Goal: Information Seeking & Learning: Find specific fact

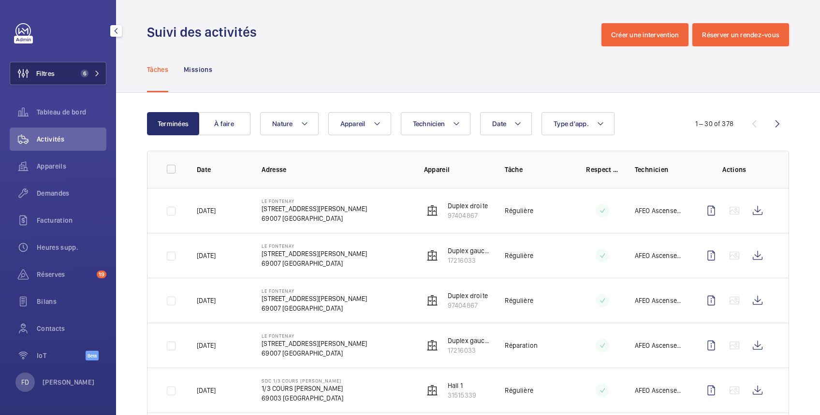
click at [70, 74] on button "Filtres 6" at bounding box center [58, 73] width 97 height 23
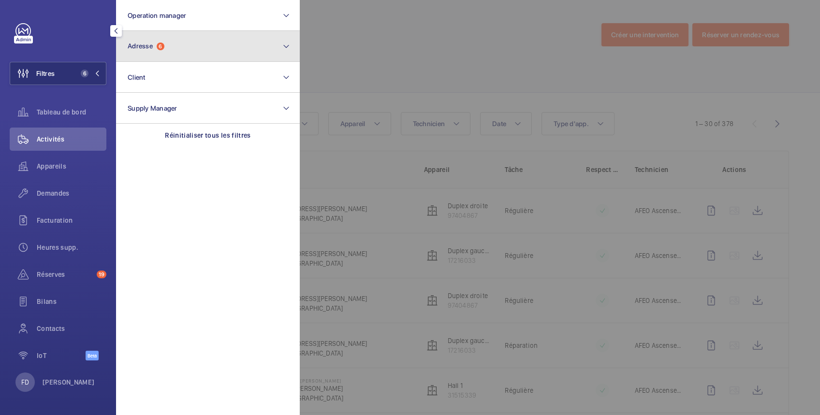
click at [135, 48] on span "Adresse" at bounding box center [140, 46] width 25 height 8
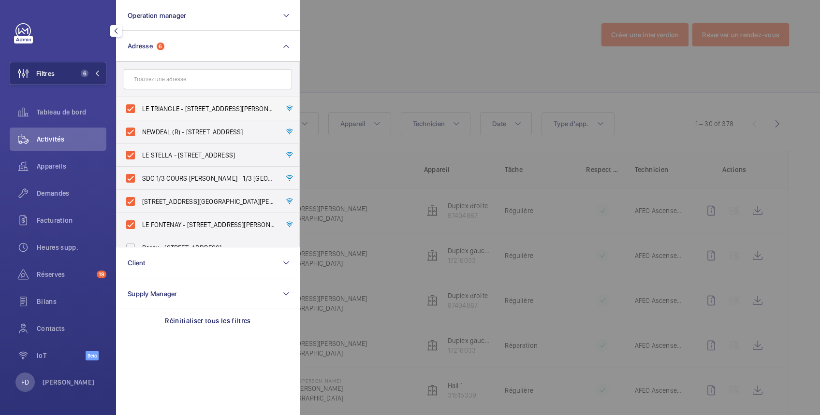
click at [152, 108] on span "LE TRIANGLE - [STREET_ADDRESS][PERSON_NAME]" at bounding box center [208, 109] width 133 height 10
click at [140, 108] on input "LE TRIANGLE - [STREET_ADDRESS][PERSON_NAME]" at bounding box center [130, 108] width 19 height 19
checkbox input "false"
click at [158, 131] on span "NEWDEAL (R) - [STREET_ADDRESS]" at bounding box center [208, 132] width 133 height 10
click at [140, 131] on input "NEWDEAL (R) - [STREET_ADDRESS]" at bounding box center [130, 131] width 19 height 19
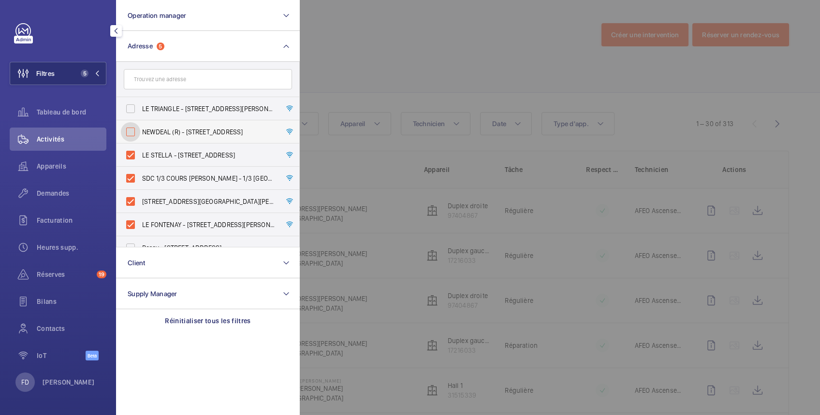
checkbox input "false"
click at [158, 155] on span "LE STELLA - [STREET_ADDRESS]" at bounding box center [208, 155] width 133 height 10
click at [140, 155] on input "LE STELLA - [STREET_ADDRESS]" at bounding box center [130, 154] width 19 height 19
checkbox input "false"
click at [155, 174] on span "SDC 1/3 COURS [PERSON_NAME] - 1/3 [GEOGRAPHIC_DATA][PERSON_NAME]" at bounding box center [208, 178] width 133 height 10
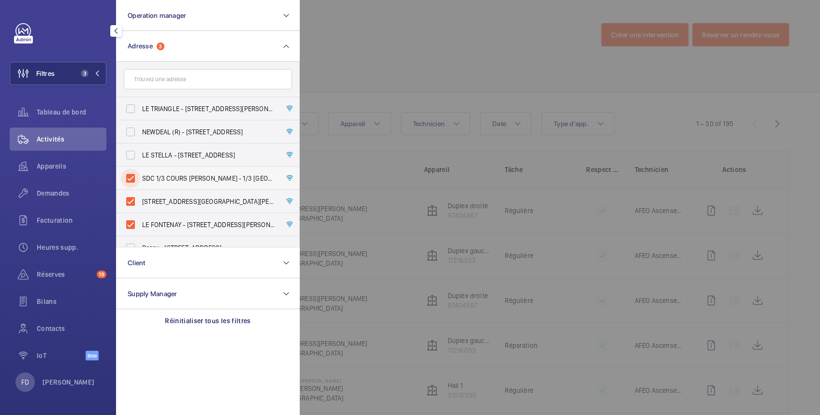
click at [140, 174] on input "SDC 1/3 COURS [PERSON_NAME] - 1/3 [GEOGRAPHIC_DATA][PERSON_NAME]" at bounding box center [130, 178] width 19 height 19
checkbox input "false"
click at [155, 203] on span "[STREET_ADDRESS][GEOGRAPHIC_DATA][PERSON_NAME][STREET_ADDRESS][PERSON_NAME]" at bounding box center [208, 202] width 133 height 10
click at [140, 203] on input "[STREET_ADDRESS][GEOGRAPHIC_DATA][PERSON_NAME][STREET_ADDRESS][PERSON_NAME]" at bounding box center [130, 201] width 19 height 19
checkbox input "false"
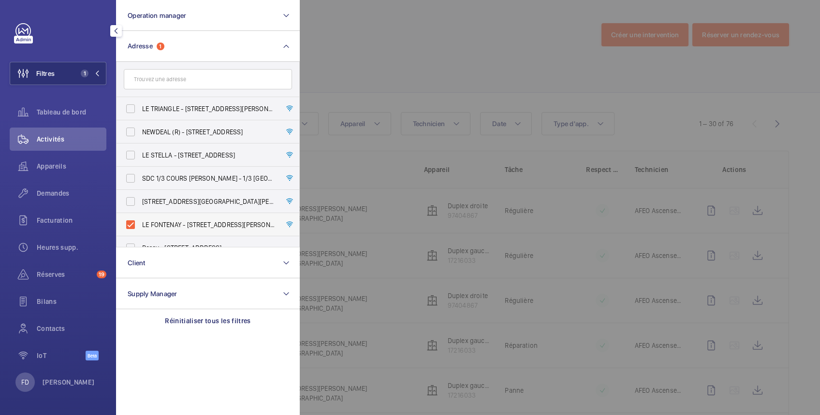
click at [159, 221] on span "LE FONTENAY - [STREET_ADDRESS][PERSON_NAME]" at bounding box center [208, 225] width 133 height 10
click at [140, 221] on input "LE FONTENAY - [STREET_ADDRESS][PERSON_NAME]" at bounding box center [130, 224] width 19 height 19
checkbox input "false"
click at [51, 166] on span "Appareils" at bounding box center [72, 166] width 70 height 10
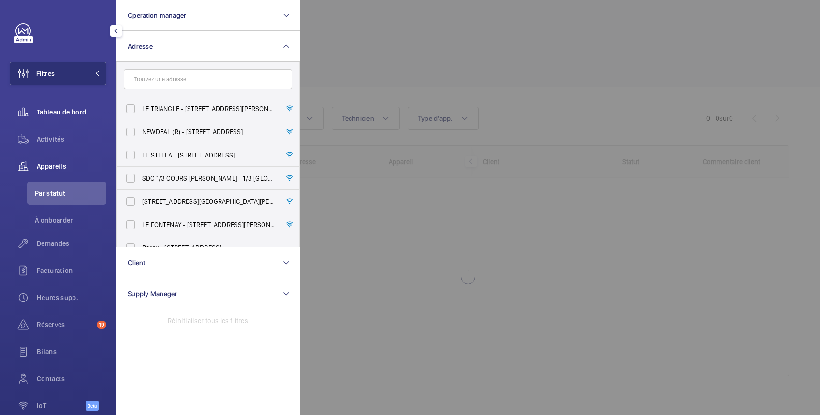
click at [65, 106] on div "Tableau de bord" at bounding box center [58, 112] width 97 height 23
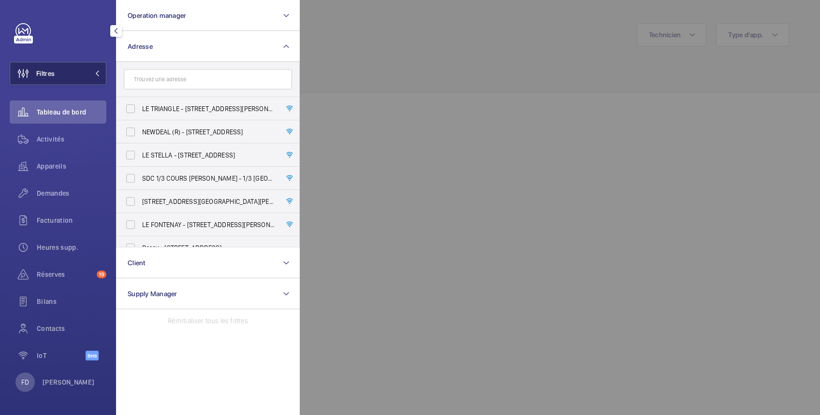
click at [70, 77] on button "Filtres" at bounding box center [58, 73] width 97 height 23
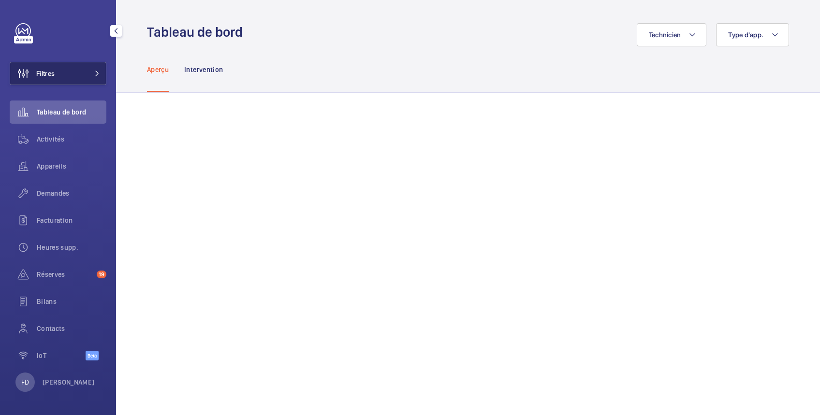
click at [71, 70] on button "Filtres" at bounding box center [58, 73] width 97 height 23
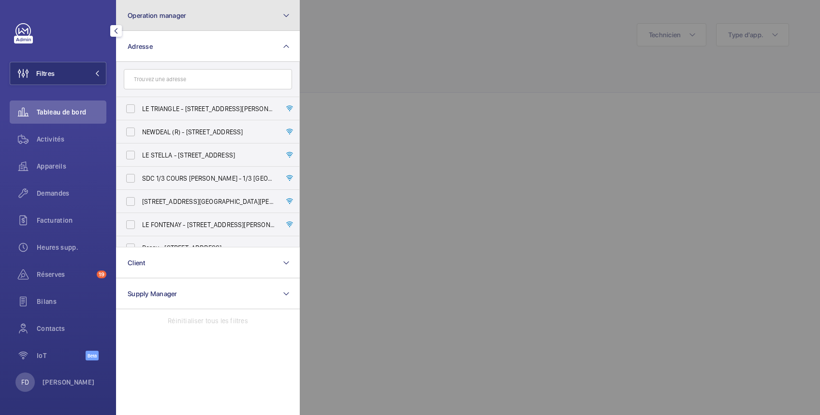
click at [168, 8] on button "Operation manager" at bounding box center [208, 15] width 184 height 31
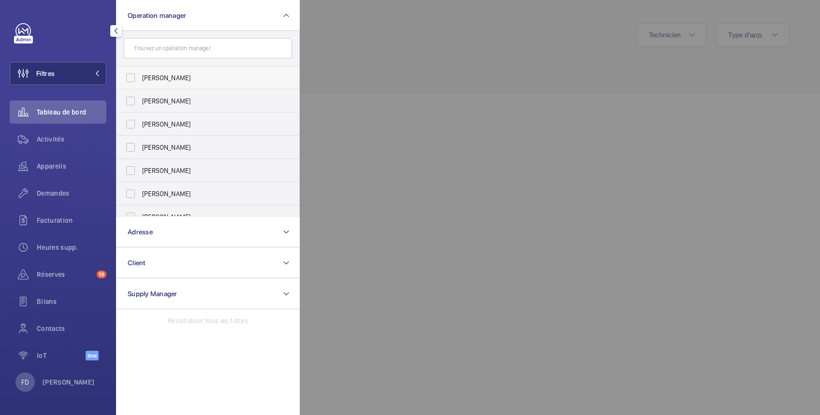
click at [156, 80] on span "[PERSON_NAME]" at bounding box center [208, 78] width 133 height 10
click at [140, 80] on input "[PERSON_NAME]" at bounding box center [130, 77] width 19 height 19
checkbox input "true"
click at [383, 26] on div at bounding box center [710, 207] width 820 height 415
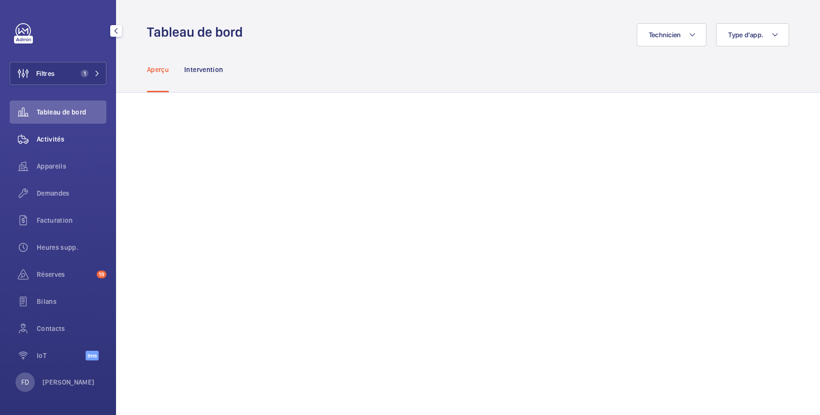
click at [49, 136] on span "Activités" at bounding box center [72, 139] width 70 height 10
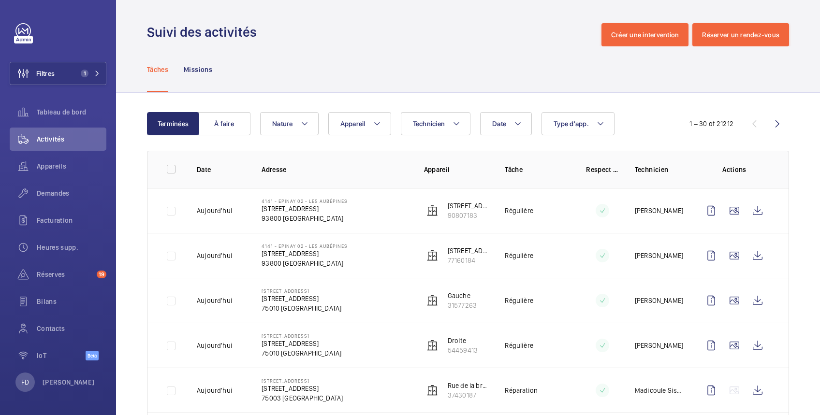
click at [579, 208] on td at bounding box center [594, 210] width 49 height 45
click at [475, 212] on p "90807183" at bounding box center [468, 216] width 42 height 10
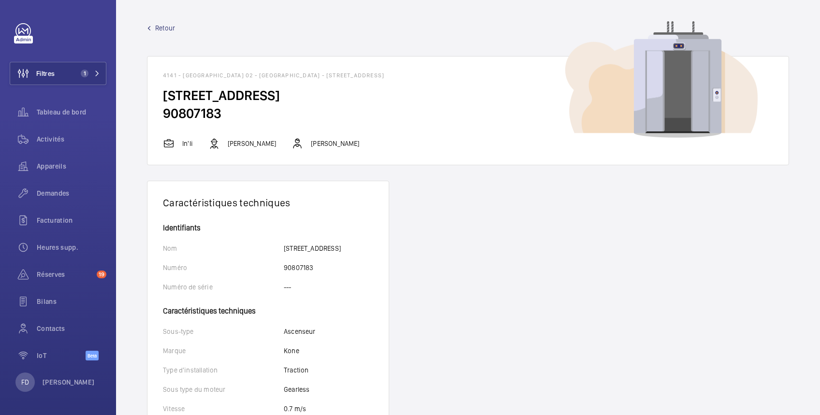
click at [163, 115] on h2 "90807183" at bounding box center [468, 113] width 610 height 18
drag, startPoint x: 163, startPoint y: 73, endPoint x: 267, endPoint y: 66, distance: 104.2
click at [267, 66] on wm-front-card-header "4141 - [GEOGRAPHIC_DATA] 02 - [GEOGRAPHIC_DATA] - [STREET_ADDRESS]" at bounding box center [467, 72] width 641 height 30
copy h1 "4141 - EPINAY 02 - Les Aubépines"
drag, startPoint x: 272, startPoint y: 74, endPoint x: 470, endPoint y: 75, distance: 198.1
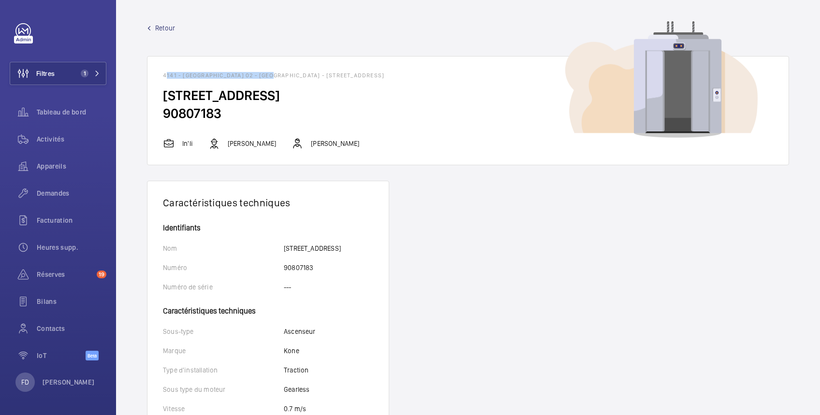
click at [470, 75] on h1 "4141 - [GEOGRAPHIC_DATA] 02 - [GEOGRAPHIC_DATA] - [STREET_ADDRESS]" at bounding box center [468, 75] width 610 height 7
copy h1 "[STREET_ADDRESS]"
drag, startPoint x: 165, startPoint y: 96, endPoint x: 225, endPoint y: 73, distance: 64.7
click at [225, 73] on wm-front-card "4141 - [GEOGRAPHIC_DATA] 02 - [GEOGRAPHIC_DATA][STREET_ADDRESS][STREET_ADDRESS]…" at bounding box center [468, 110] width 642 height 109
drag, startPoint x: 225, startPoint y: 73, endPoint x: 163, endPoint y: 93, distance: 65.1
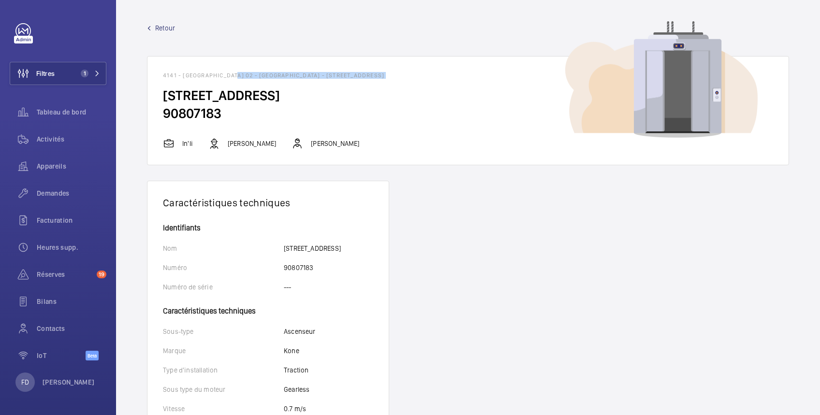
click at [163, 93] on h2 "[STREET_ADDRESS]" at bounding box center [468, 95] width 610 height 18
drag, startPoint x: 163, startPoint y: 76, endPoint x: 213, endPoint y: 76, distance: 49.8
click at [213, 76] on h1 "4141 - [GEOGRAPHIC_DATA] 02 - [GEOGRAPHIC_DATA] - [STREET_ADDRESS]" at bounding box center [468, 75] width 610 height 7
copy h1 "4141 - EPINAY 02"
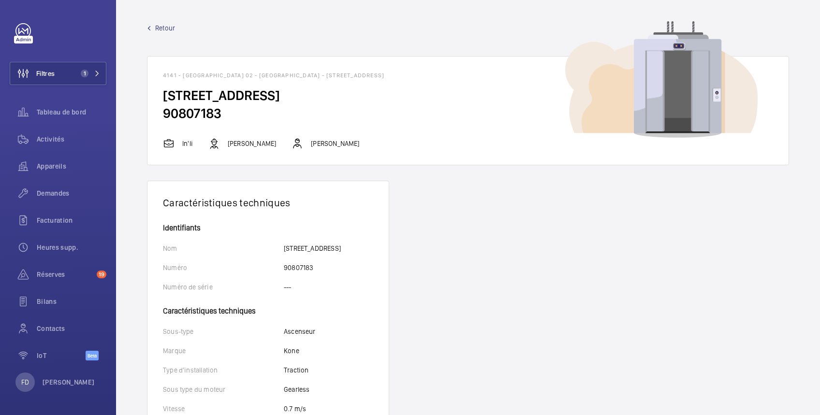
click at [161, 27] on span "Retour" at bounding box center [165, 28] width 20 height 10
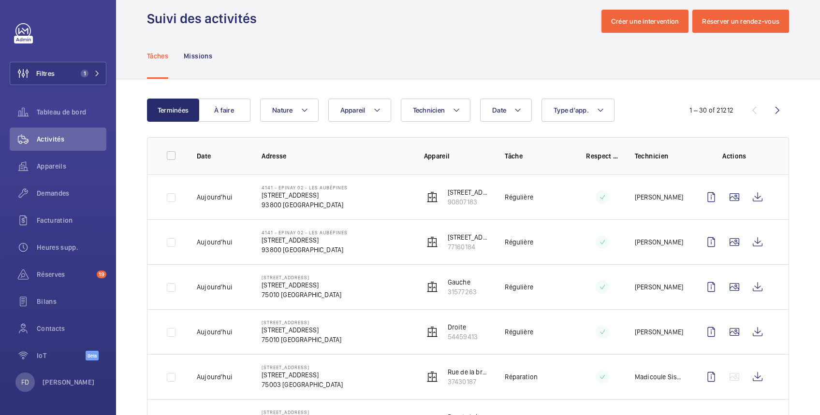
scroll to position [15, 0]
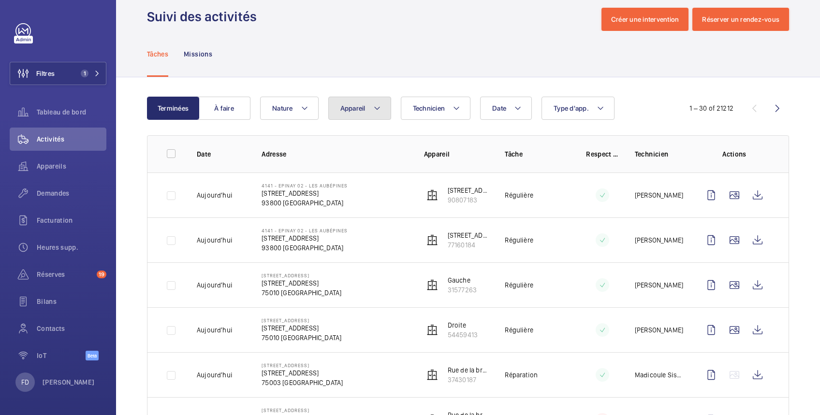
click at [359, 108] on span "Appareil" at bounding box center [352, 108] width 25 height 8
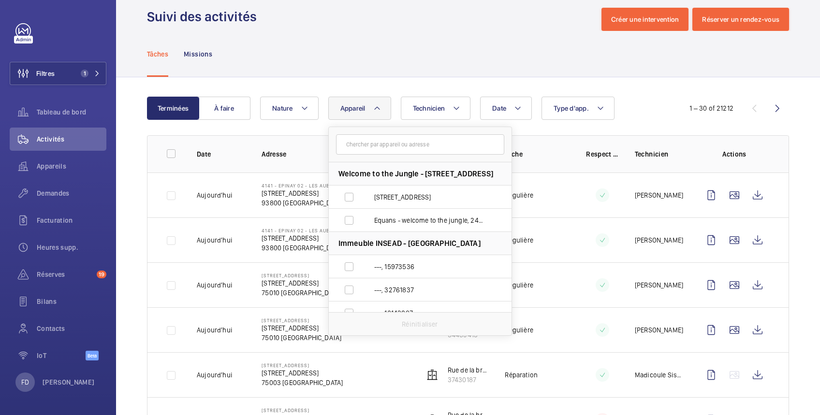
click at [356, 145] on input "text" at bounding box center [420, 144] width 168 height 20
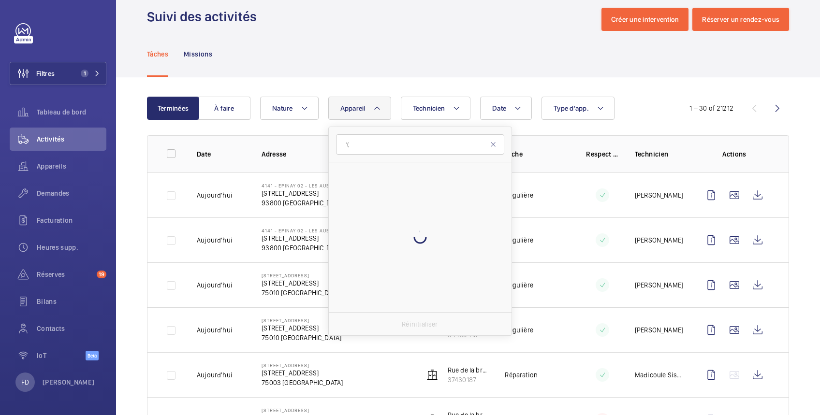
type input "'"
type input "4"
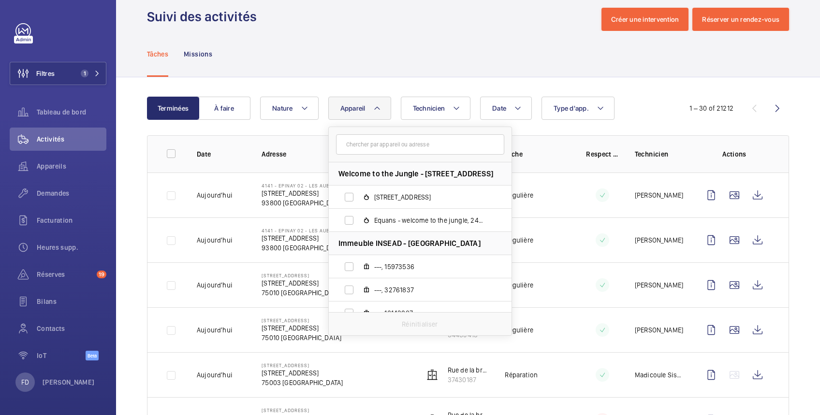
click at [505, 55] on div "Tâches Missions" at bounding box center [468, 54] width 642 height 46
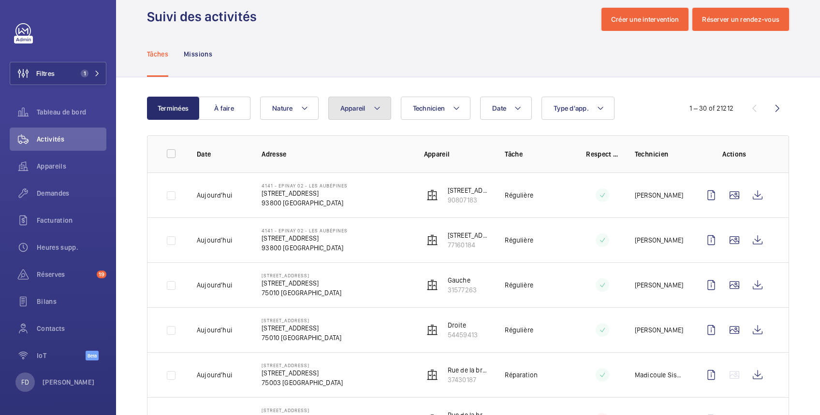
click at [355, 105] on span "Appareil" at bounding box center [352, 108] width 25 height 8
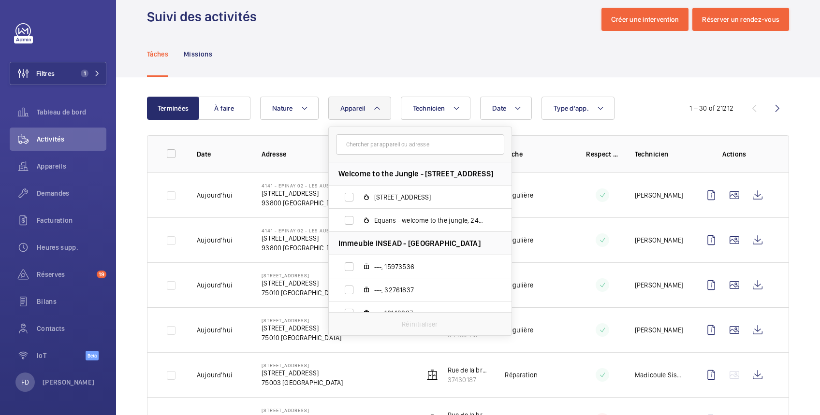
click at [364, 143] on input "text" at bounding box center [420, 144] width 168 height 20
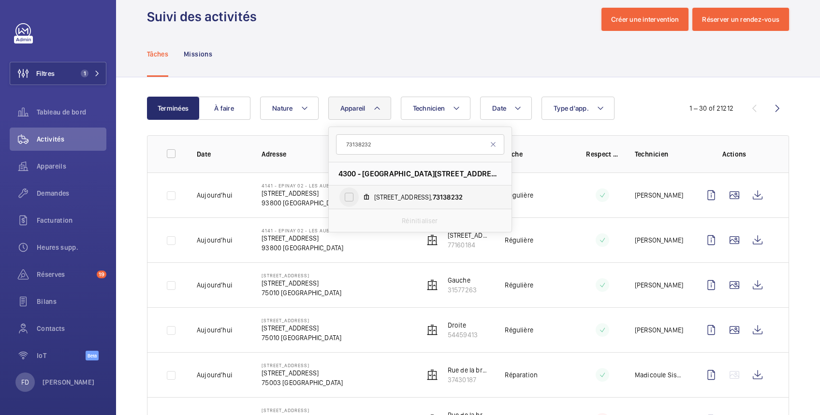
type input "73138232"
click at [353, 199] on input "[STREET_ADDRESS]" at bounding box center [348, 196] width 19 height 19
checkbox input "true"
